Goal: Use online tool/utility: Utilize a website feature to perform a specific function

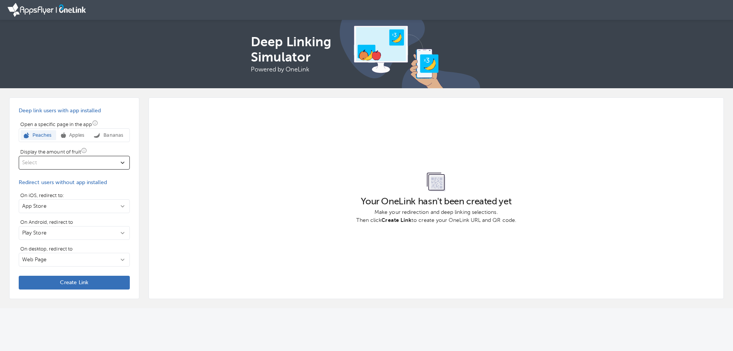
click at [117, 168] on button "Select" at bounding box center [74, 163] width 111 height 14
click at [204, 168] on div at bounding box center [366, 175] width 733 height 351
click at [76, 134] on p "Apples" at bounding box center [75, 135] width 18 height 8
click at [44, 135] on p "Peaches" at bounding box center [40, 135] width 22 height 8
click at [110, 284] on span "Create Link" at bounding box center [74, 283] width 99 height 8
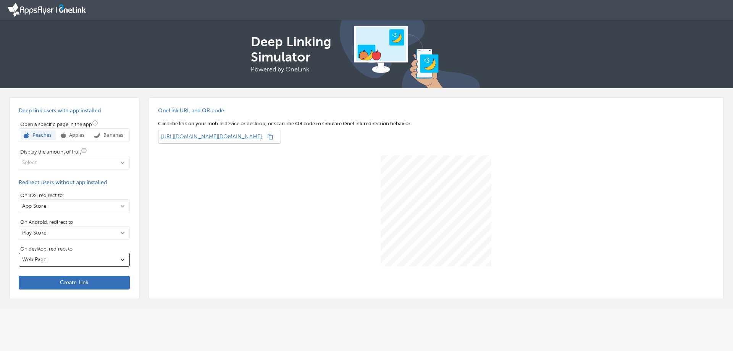
click at [121, 259] on icon "On desktop, redirect to" at bounding box center [123, 260] width 4 height 2
click at [121, 259] on div at bounding box center [366, 175] width 733 height 351
click at [119, 163] on icon "[object Object]" at bounding box center [123, 163] width 8 height 8
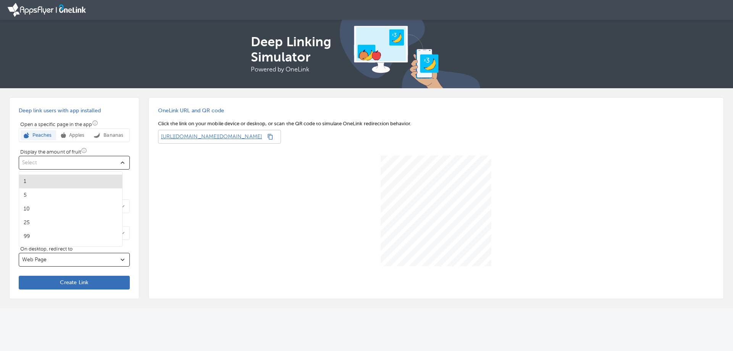
click at [118, 163] on div at bounding box center [366, 175] width 733 height 351
click at [256, 138] on p "[URL][DOMAIN_NAME][DOMAIN_NAME]" at bounding box center [210, 137] width 104 height 14
